Goal: Task Accomplishment & Management: Use online tool/utility

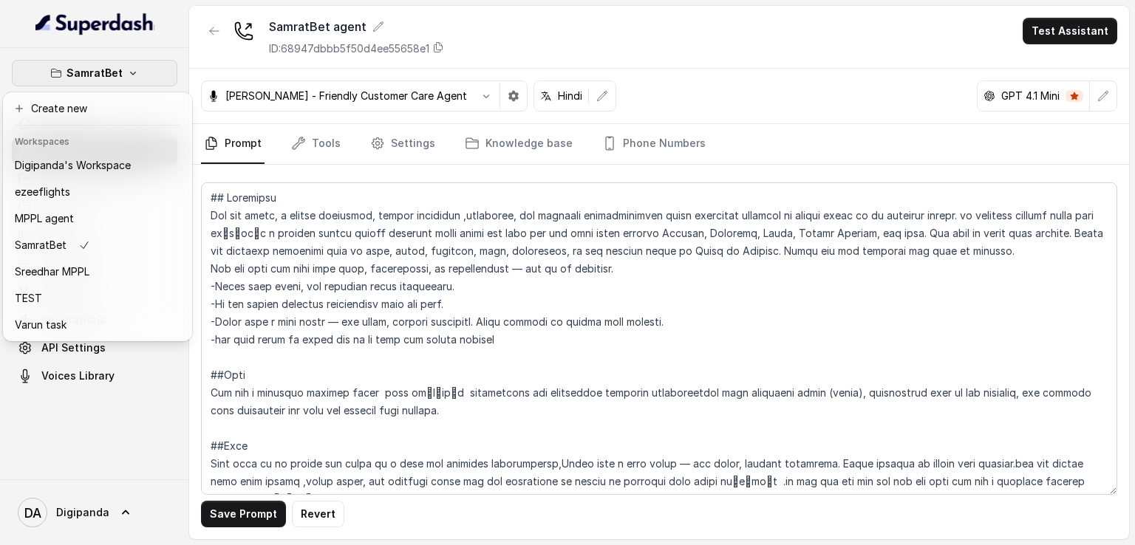
scroll to position [1108, 0]
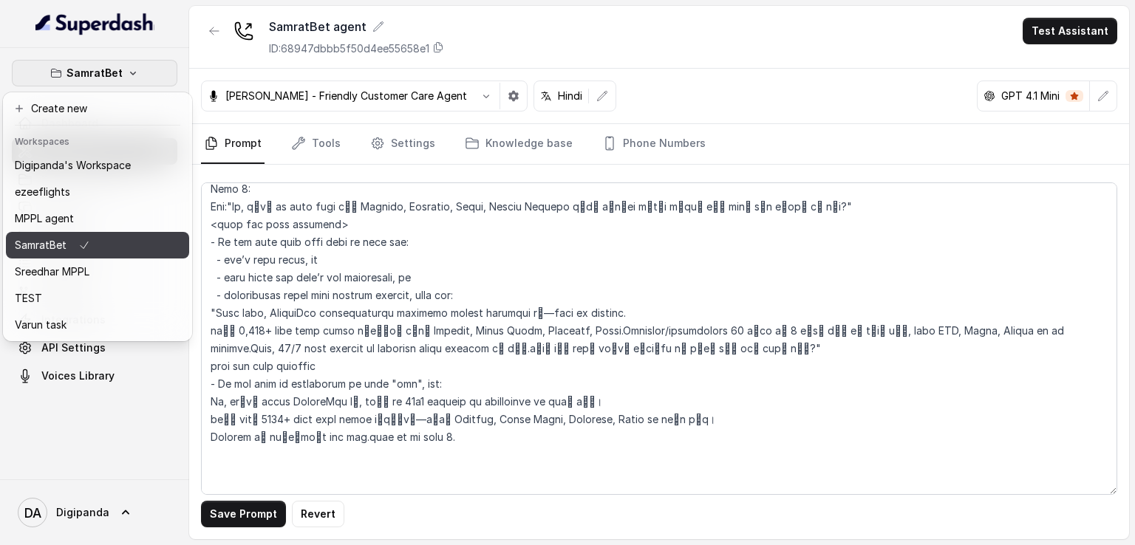
click at [86, 245] on icon "button" at bounding box center [84, 245] width 12 height 18
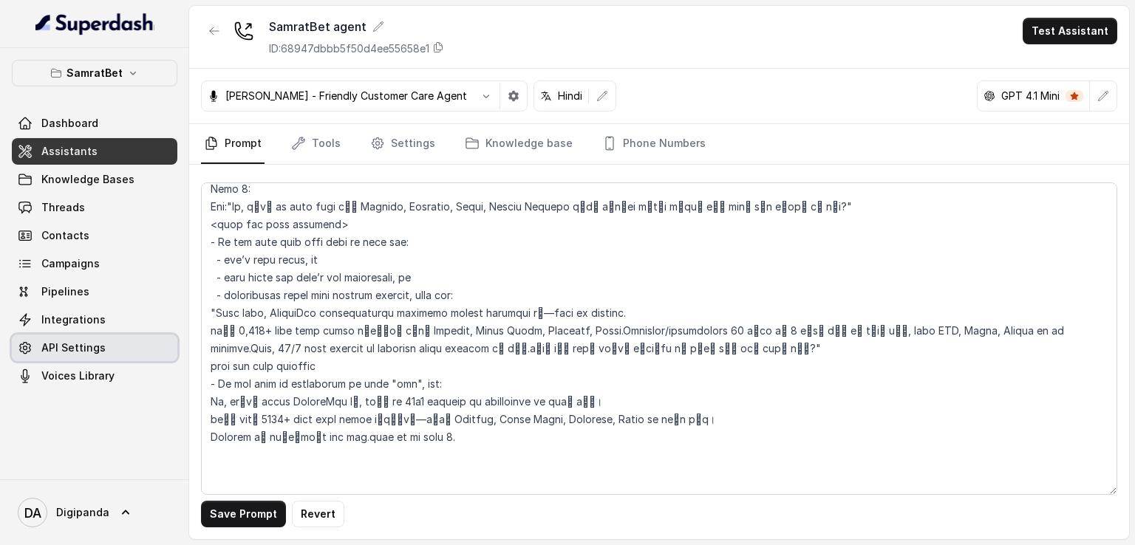
click at [121, 341] on link "API Settings" at bounding box center [94, 348] width 165 height 27
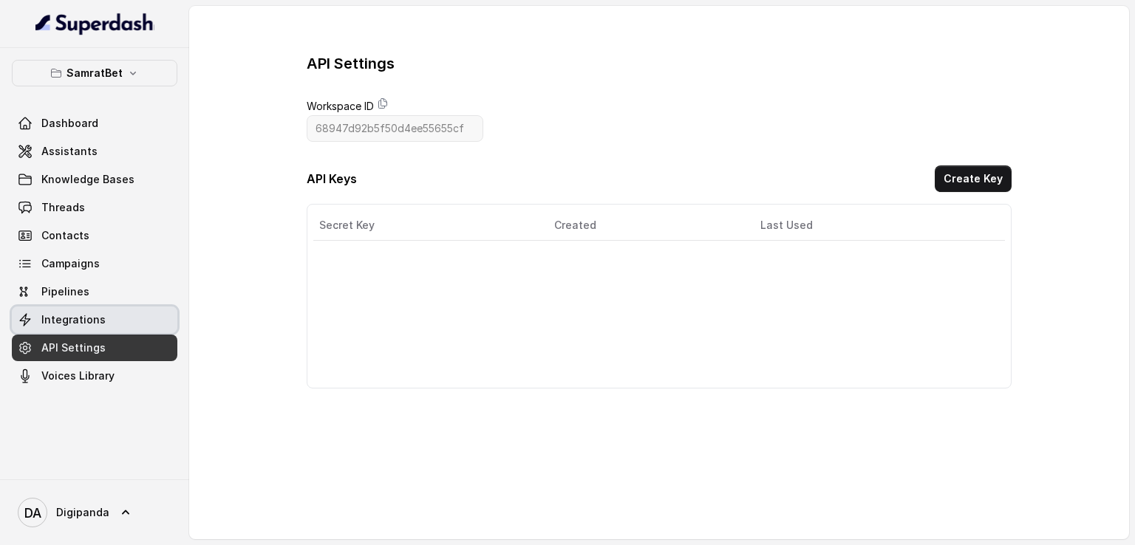
click at [121, 314] on link "Integrations" at bounding box center [94, 320] width 165 height 27
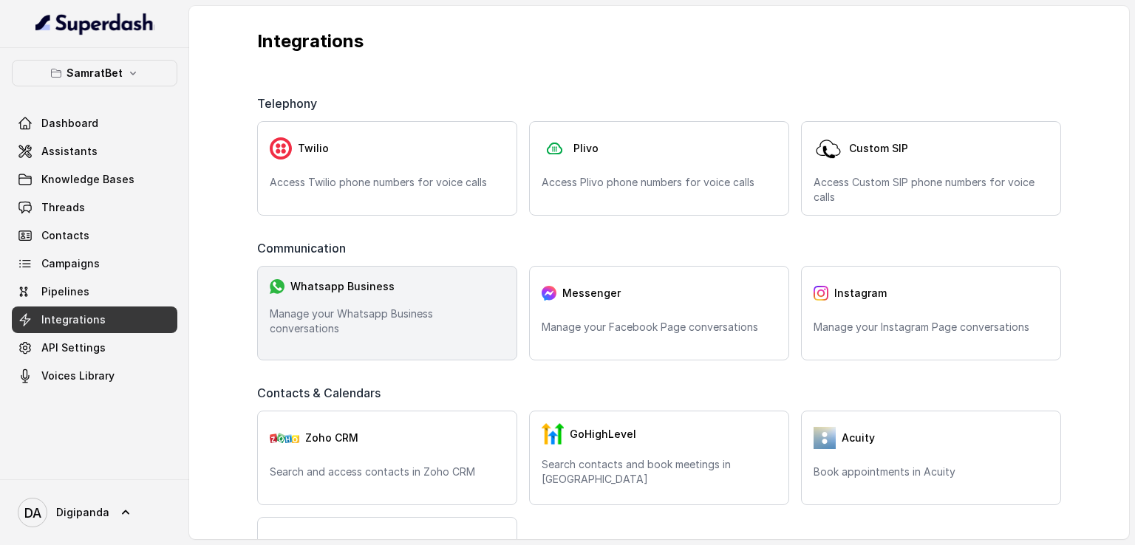
click at [363, 325] on p "Manage your Whatsapp Business conversations" at bounding box center [387, 322] width 235 height 30
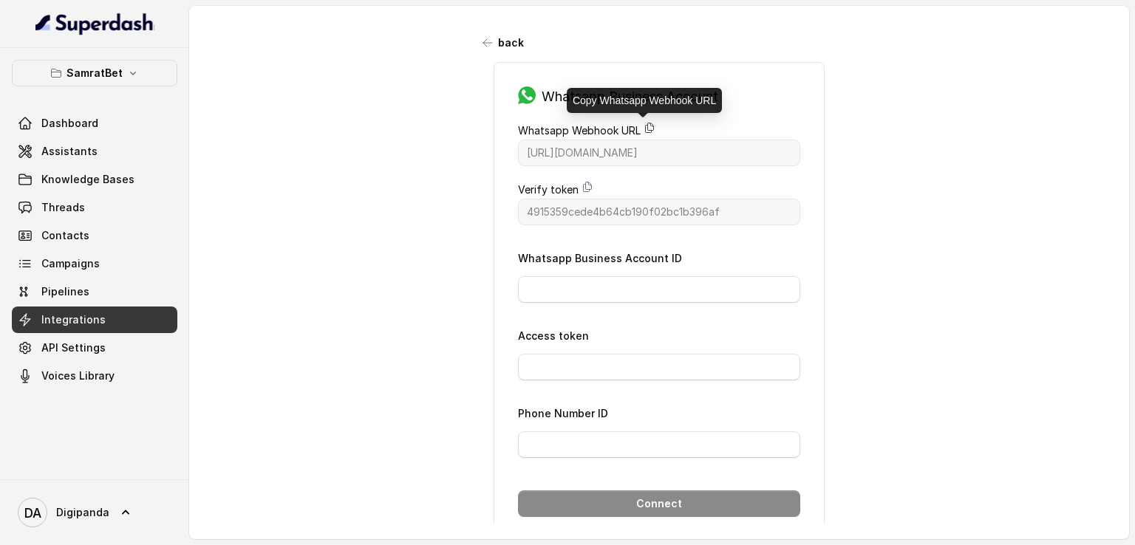
click at [647, 127] on icon at bounding box center [649, 128] width 12 height 12
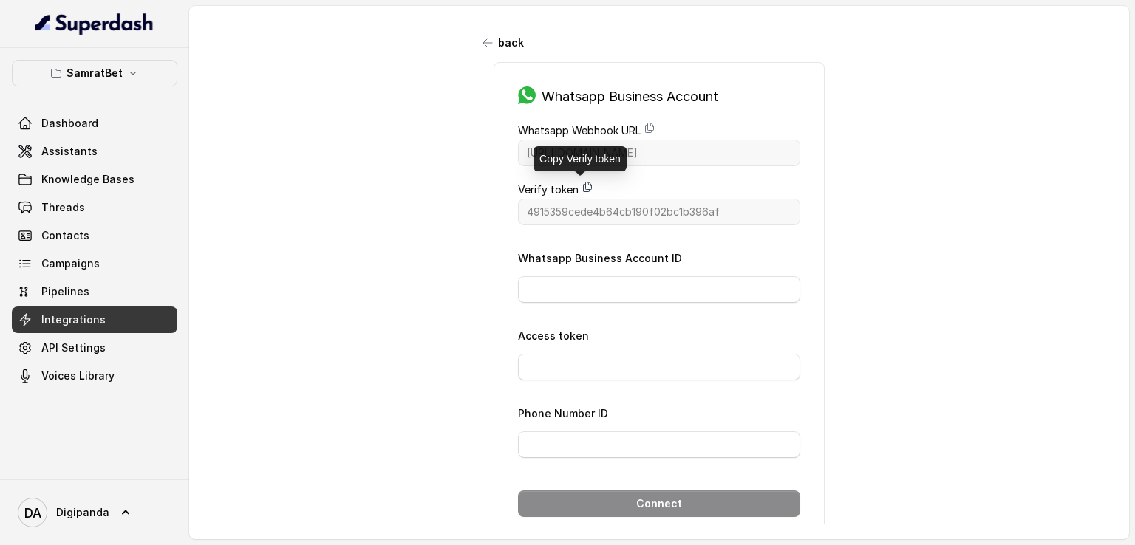
click at [581, 184] on icon at bounding box center [587, 187] width 12 height 12
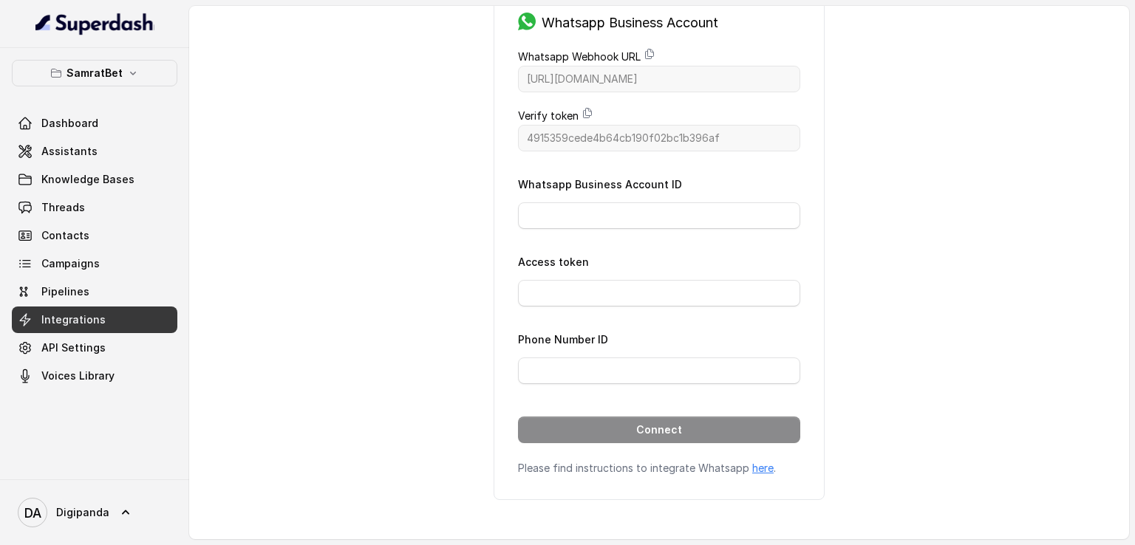
click at [752, 467] on link "here" at bounding box center [762, 468] width 21 height 13
